Goal: Find specific page/section: Find specific page/section

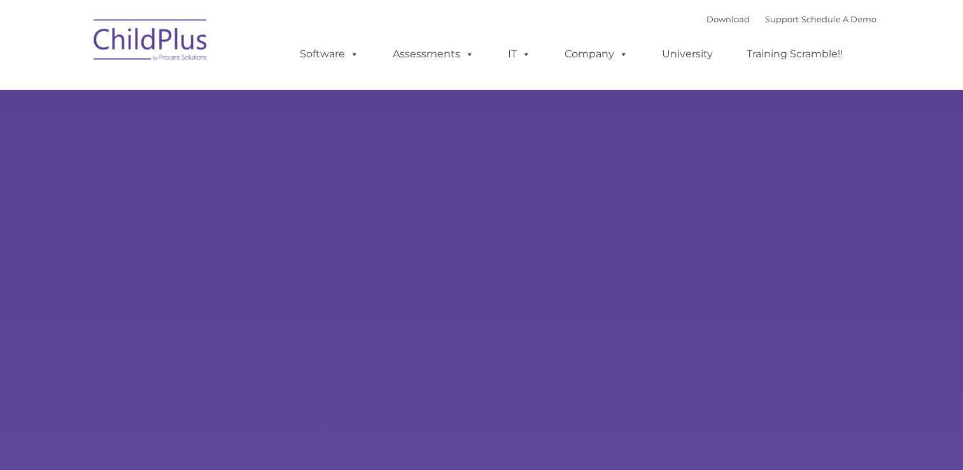
type input ""
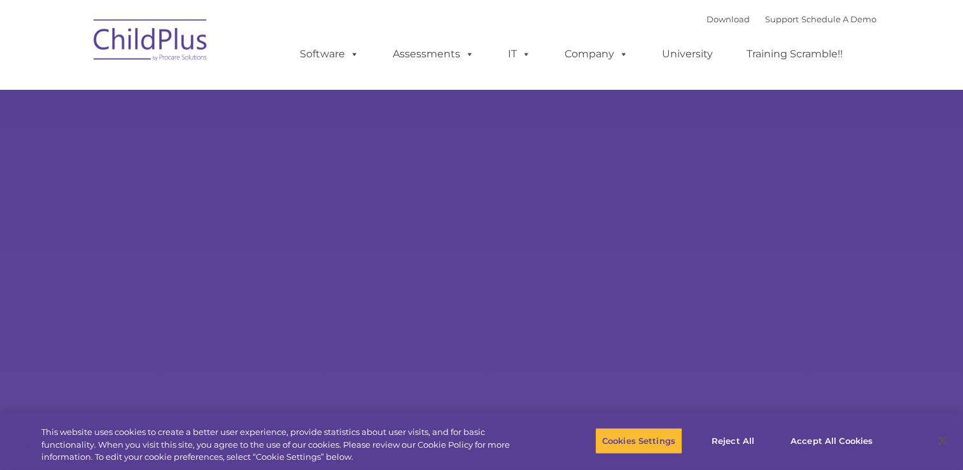
select select "MEDIUM"
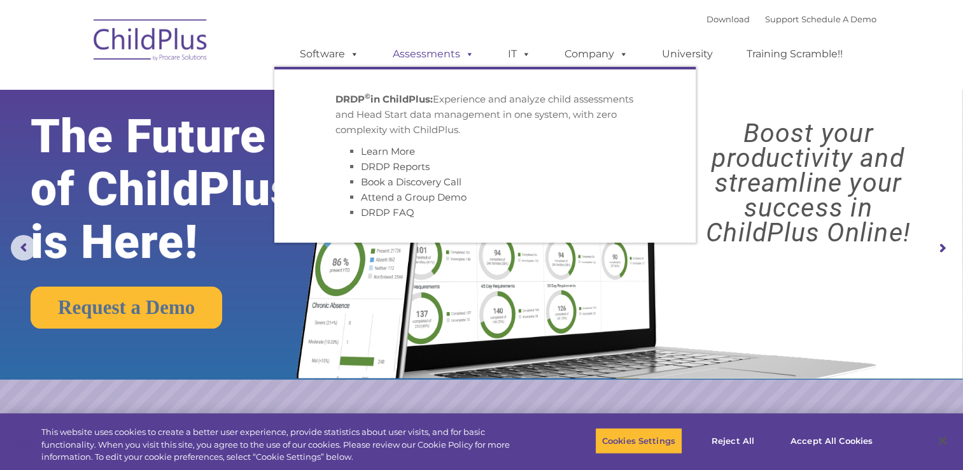
click at [467, 55] on span at bounding box center [467, 54] width 14 height 12
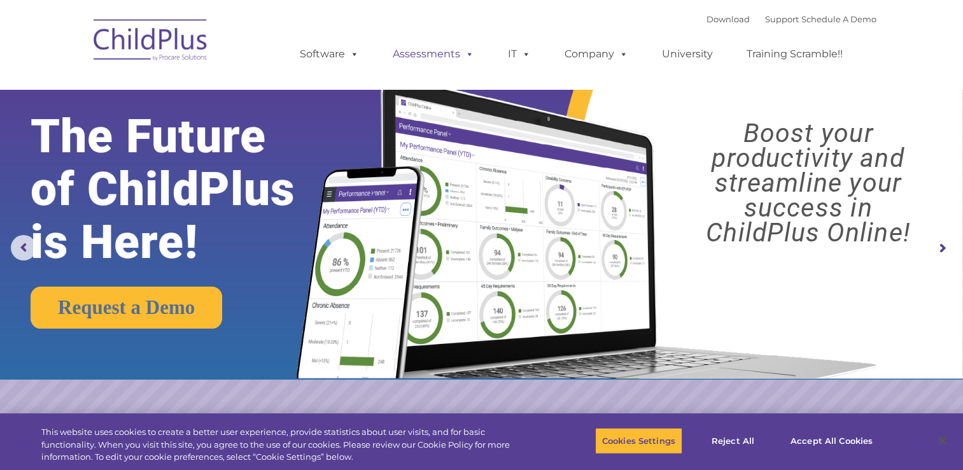
click at [445, 52] on link "Assessments" at bounding box center [433, 53] width 107 height 25
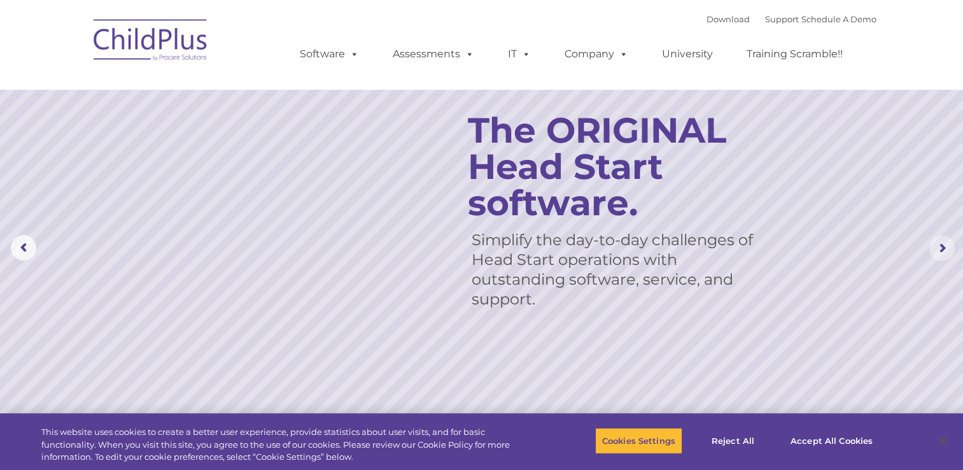
click at [941, 247] on rs-arrow at bounding box center [941, 247] width 25 height 25
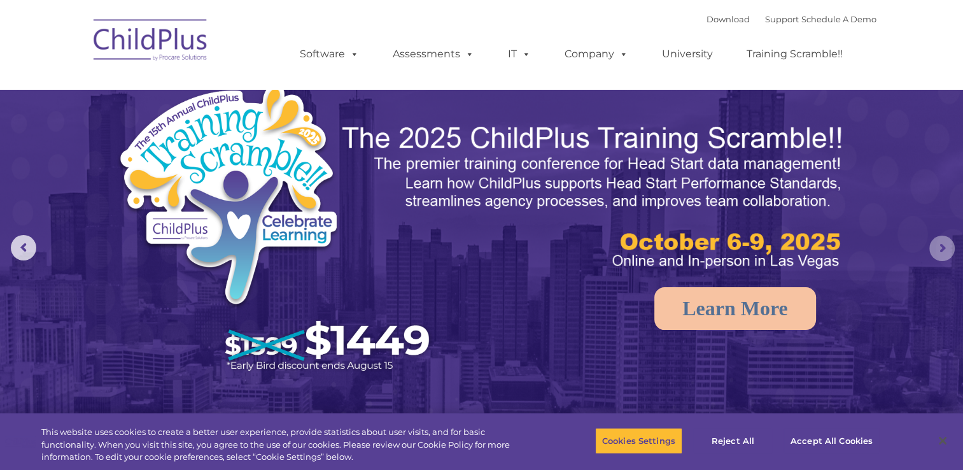
click at [940, 241] on rs-arrow at bounding box center [941, 247] width 25 height 25
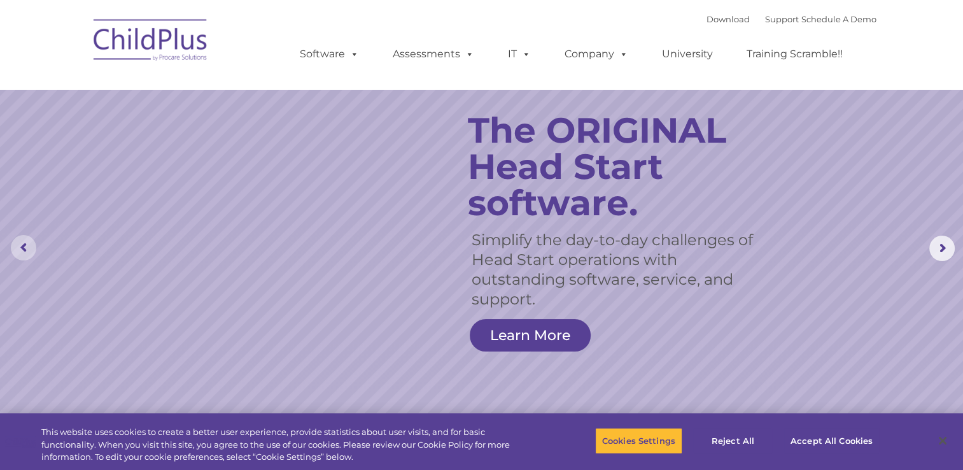
click at [24, 244] on rs-arrow at bounding box center [23, 247] width 25 height 25
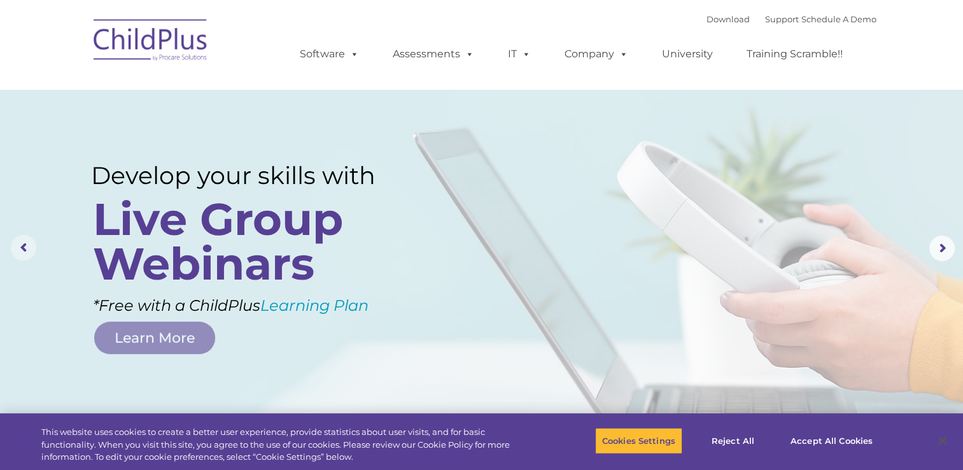
click at [24, 244] on rs-arrow at bounding box center [23, 247] width 25 height 25
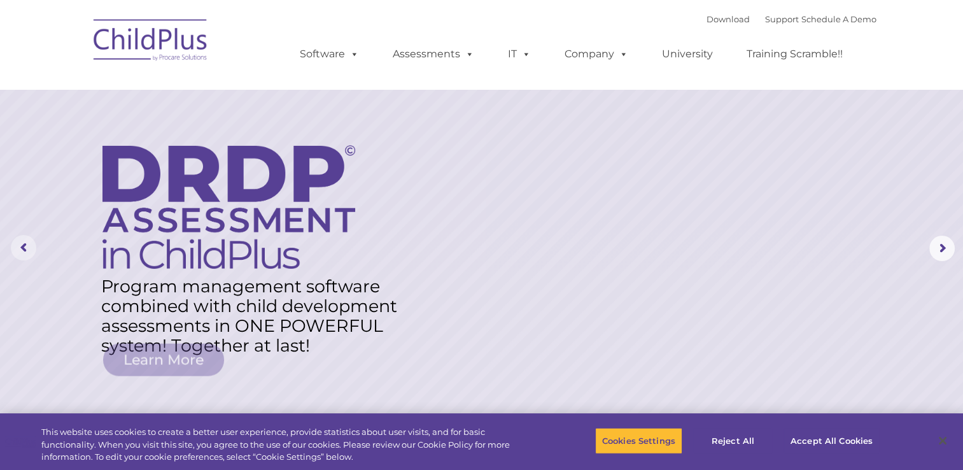
click at [24, 244] on rs-arrow at bounding box center [23, 247] width 25 height 25
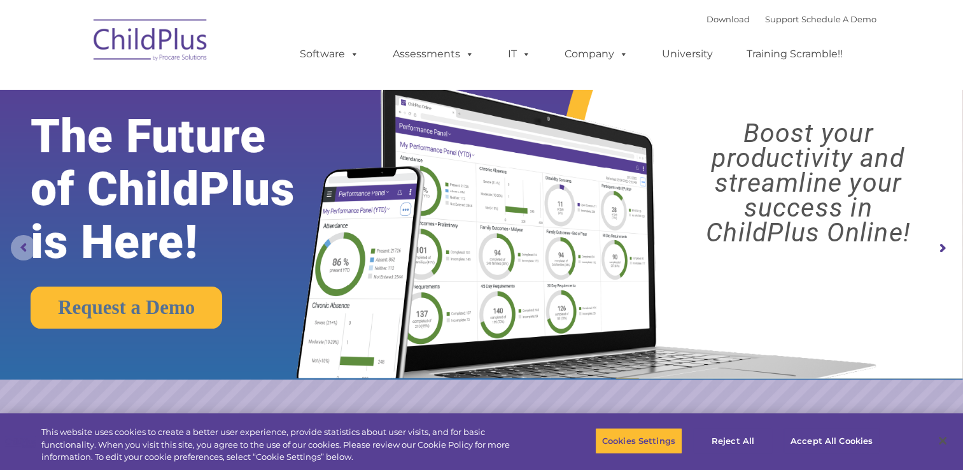
click at [24, 244] on rs-arrow at bounding box center [23, 247] width 25 height 25
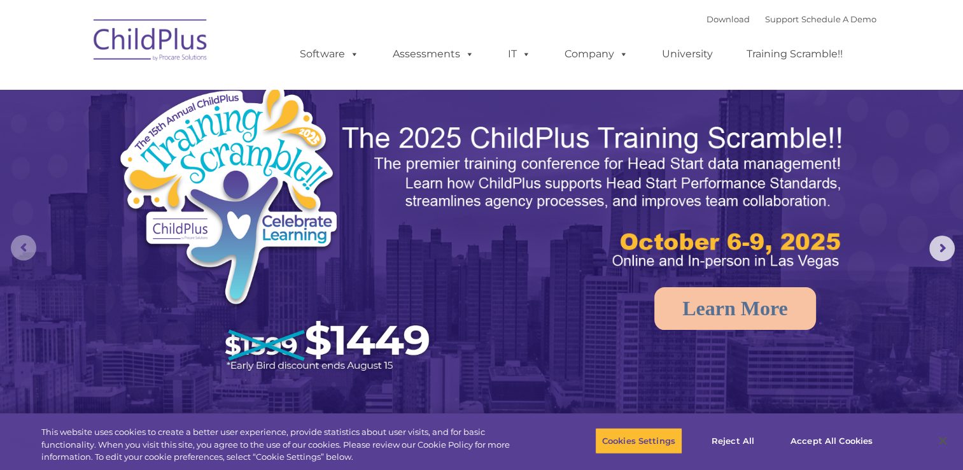
click at [24, 244] on rs-arrow at bounding box center [23, 247] width 25 height 25
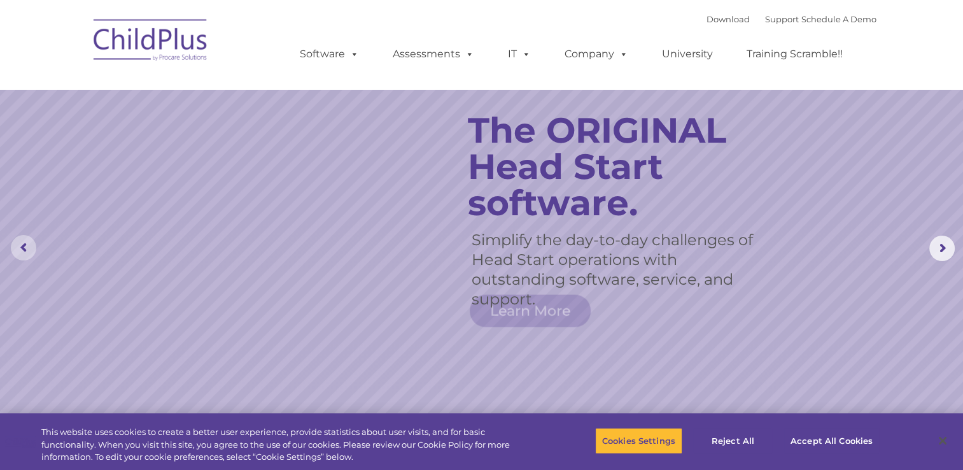
click at [24, 244] on rs-arrow at bounding box center [23, 247] width 25 height 25
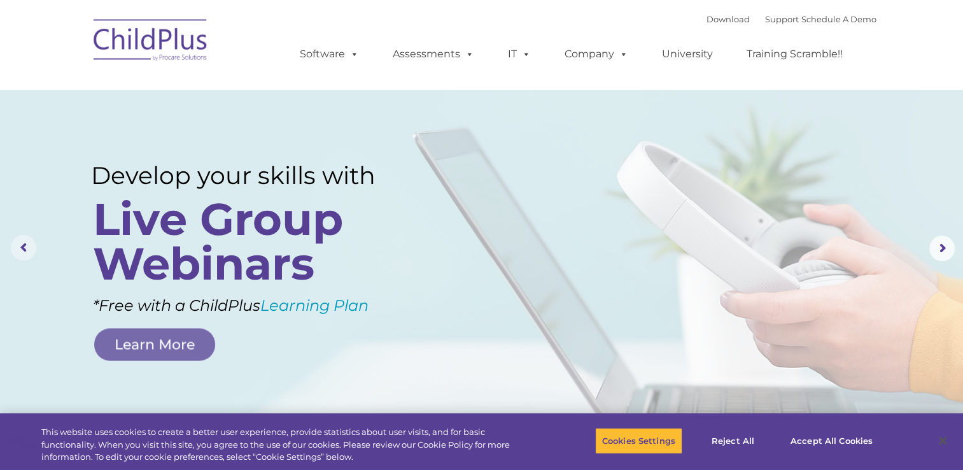
click at [24, 244] on rs-arrow at bounding box center [23, 247] width 25 height 25
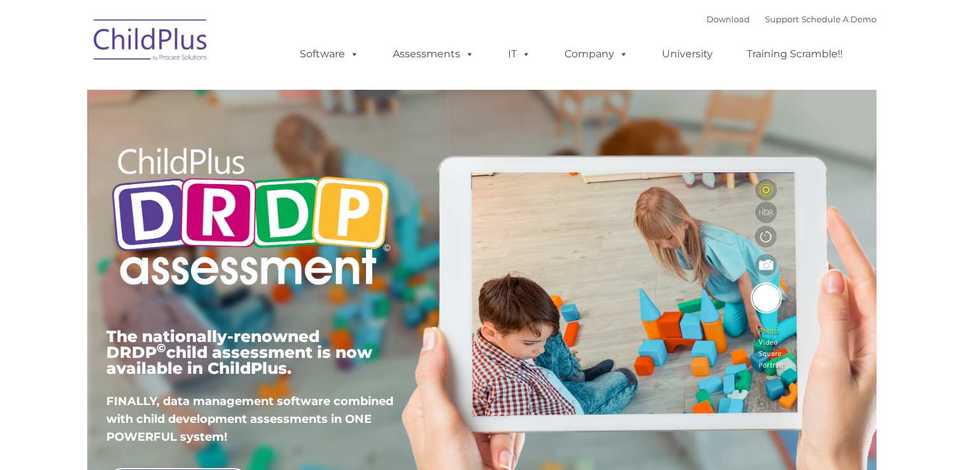
type input ""
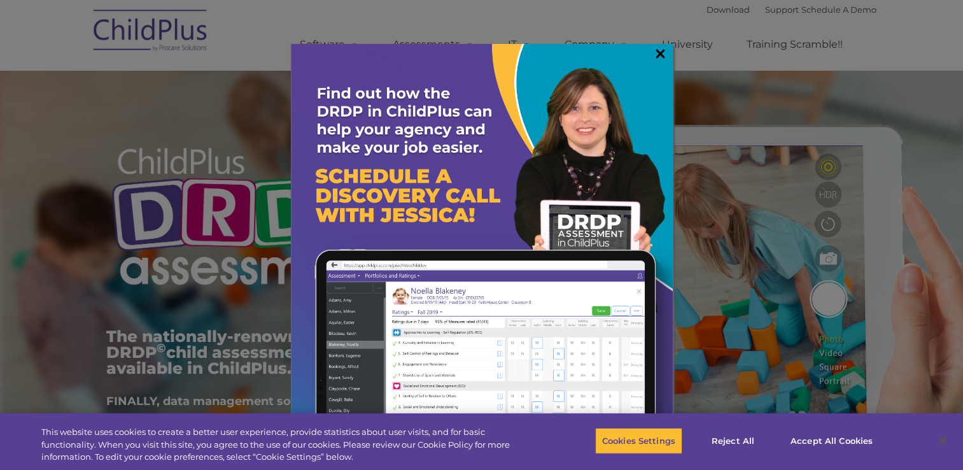
click at [659, 52] on link "×" at bounding box center [660, 53] width 15 height 13
